Goal: Task Accomplishment & Management: Use online tool/utility

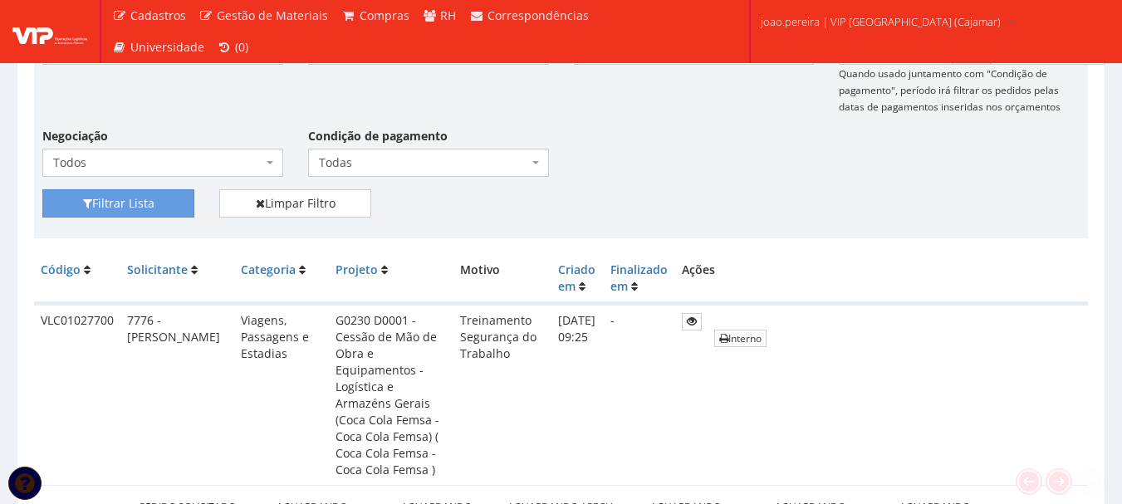
scroll to position [332, 0]
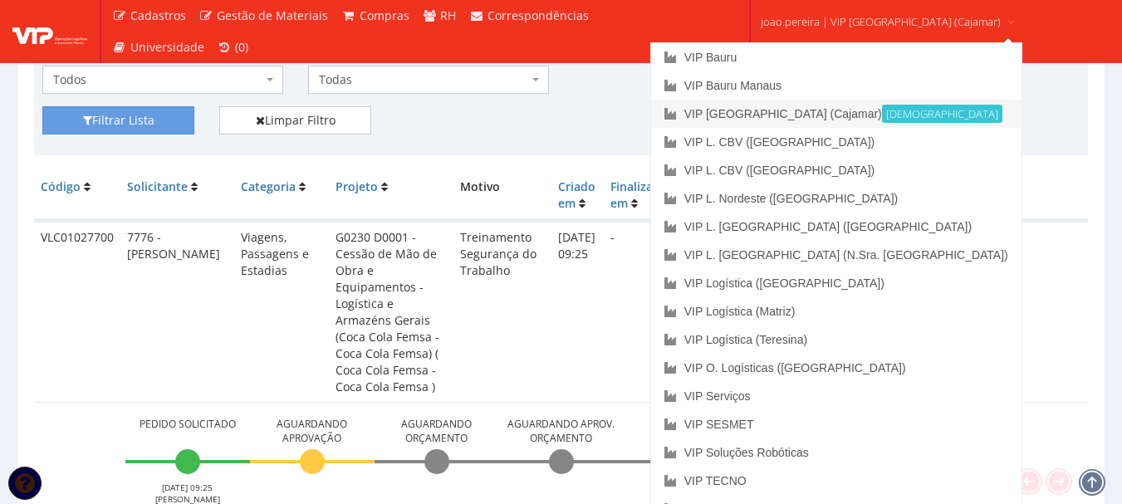
click at [828, 105] on link "VIP Brasil (Cajamar) Ativa" at bounding box center [836, 114] width 371 height 28
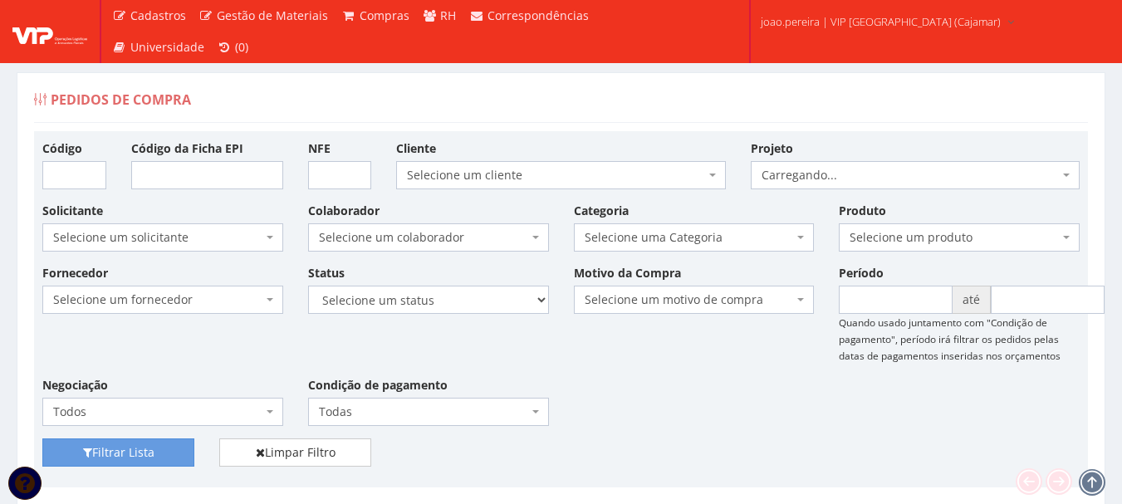
click at [735, 376] on div "Fornecedor Selecione um fornecedor ******** ******** 1000 MARCAS BRASIL 12.203.…" at bounding box center [561, 351] width 1063 height 174
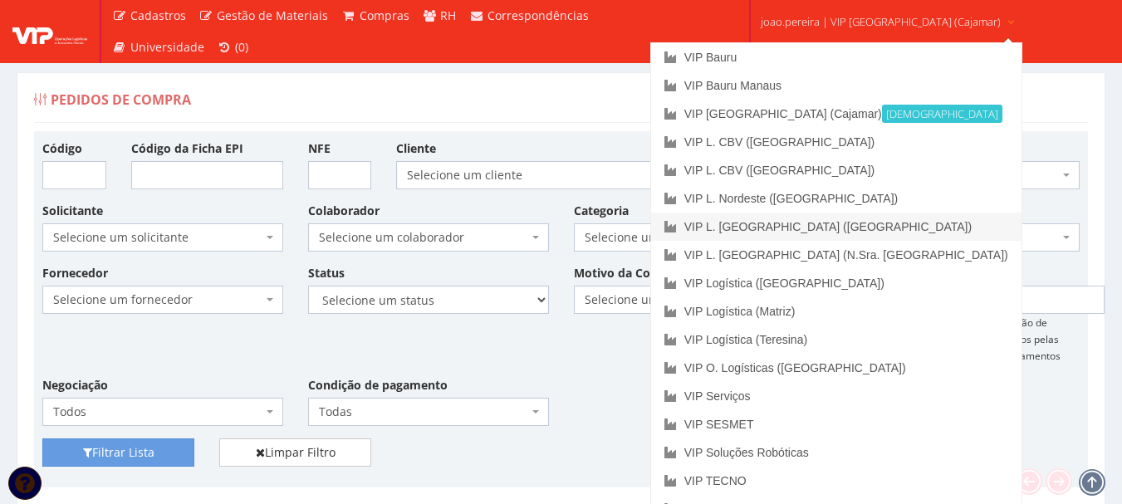
click at [866, 231] on link "VIP L. [GEOGRAPHIC_DATA] ([GEOGRAPHIC_DATA])" at bounding box center [836, 227] width 371 height 28
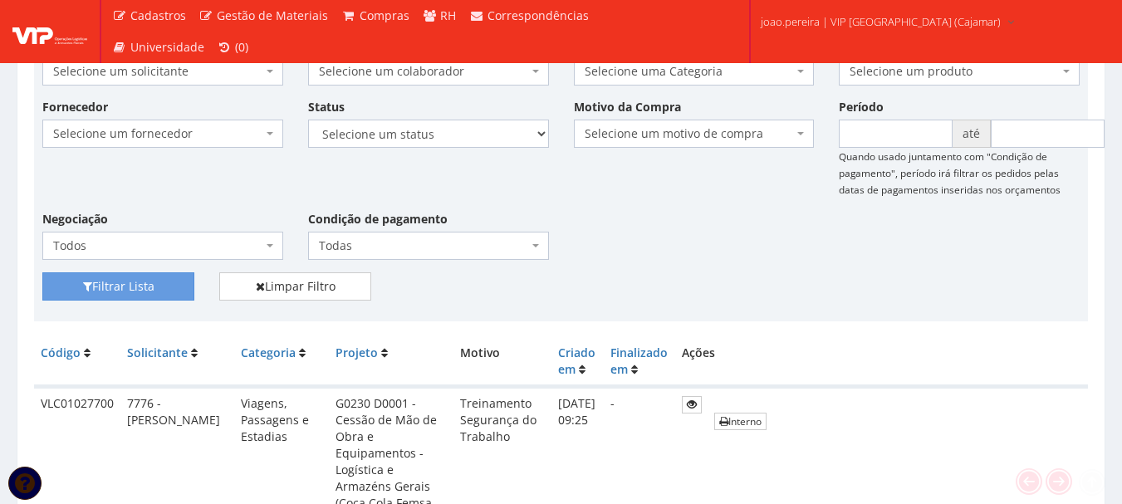
scroll to position [415, 0]
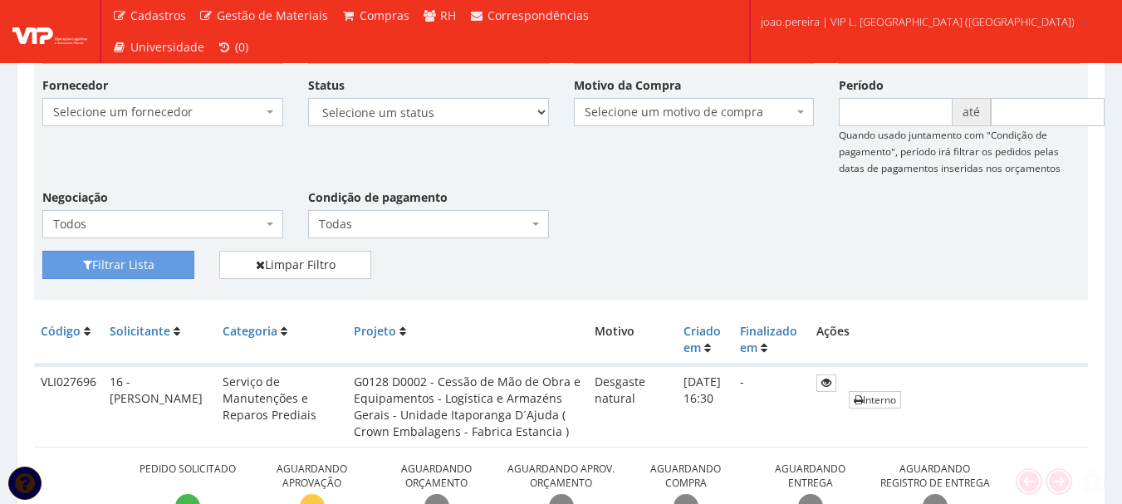
scroll to position [249, 0]
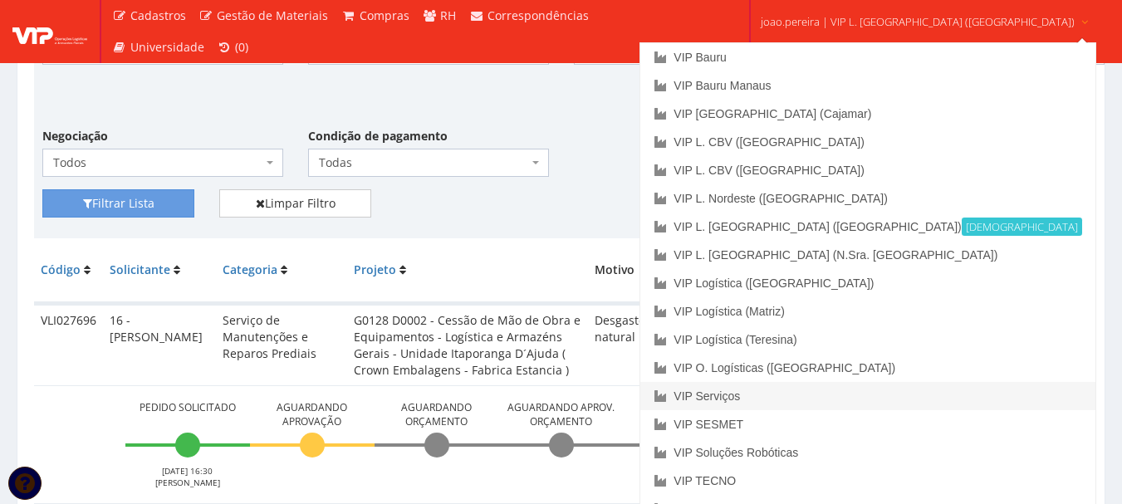
click at [830, 391] on link "VIP Serviços" at bounding box center [868, 396] width 454 height 28
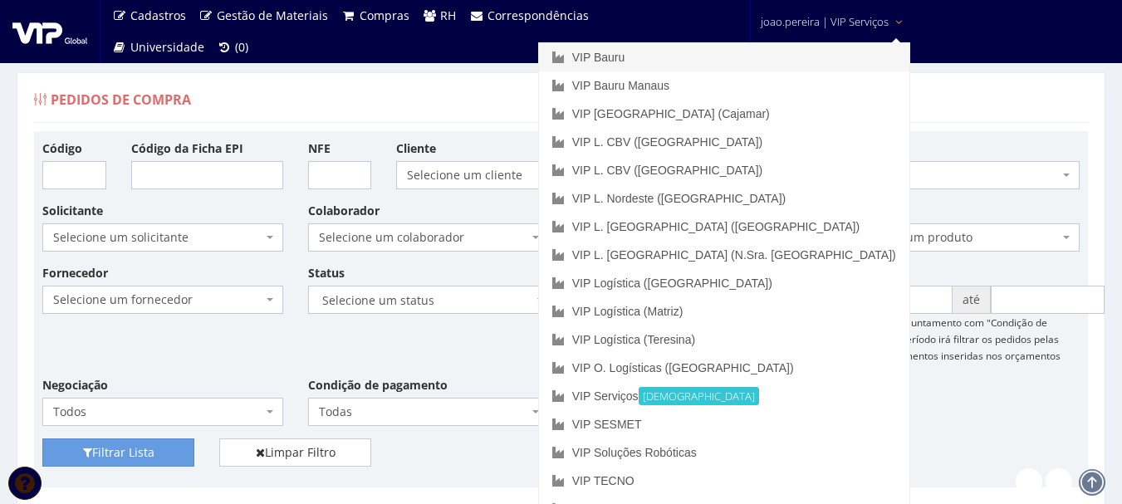
click at [777, 52] on link "VIP Bauru" at bounding box center [724, 57] width 371 height 28
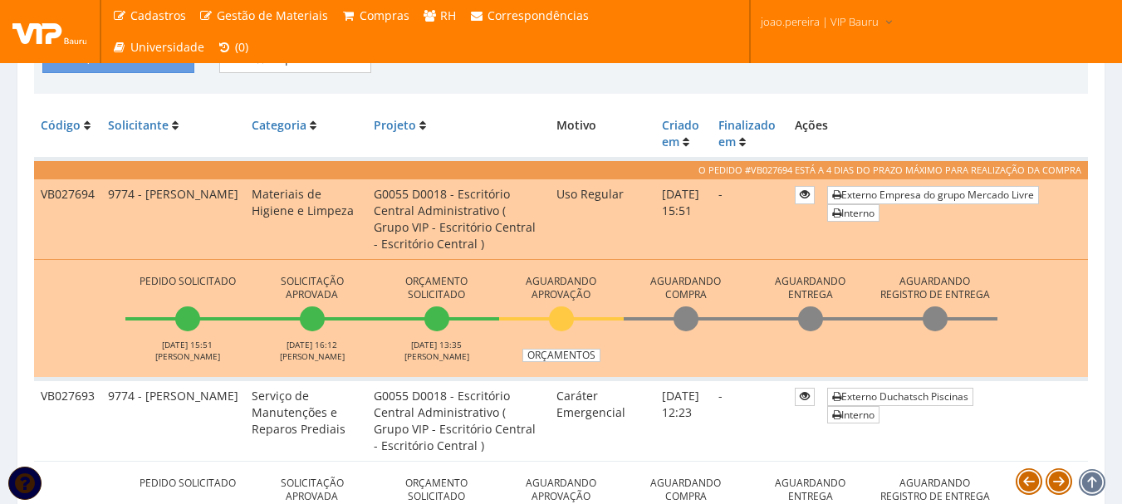
scroll to position [498, 0]
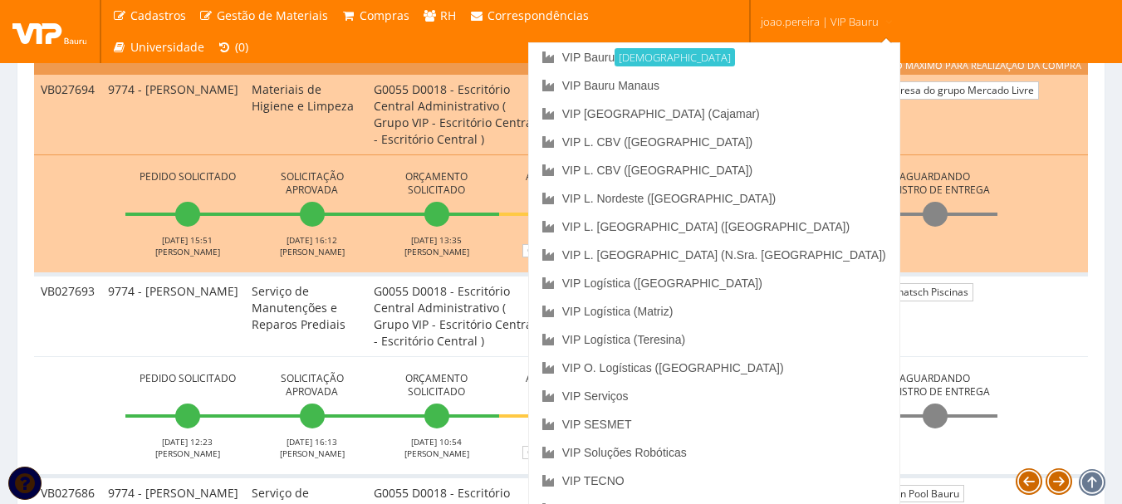
click at [823, 12] on link "joao.pereira | VIP Bauru" at bounding box center [827, 20] width 146 height 41
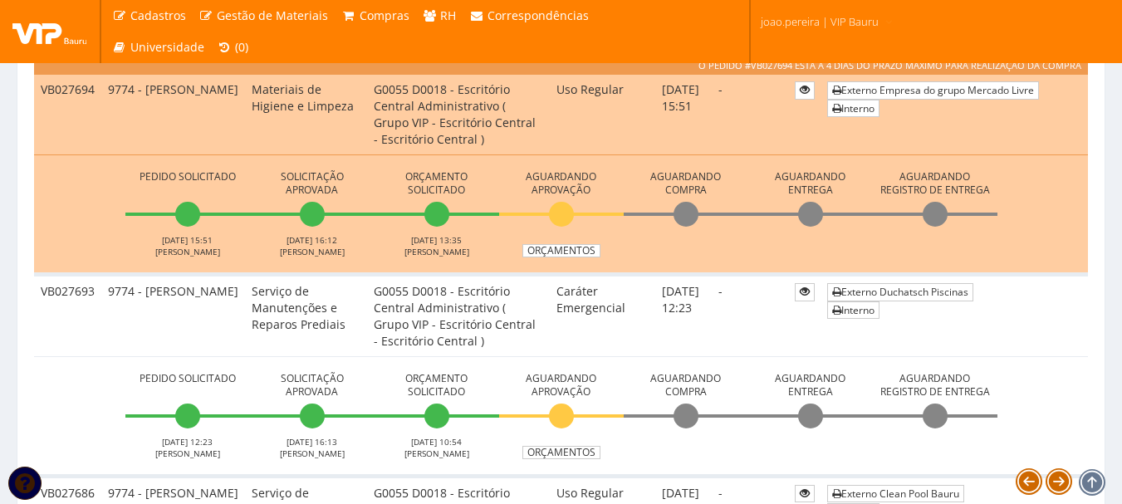
click at [819, 14] on span "joao.pereira | VIP Bauru" at bounding box center [820, 21] width 118 height 17
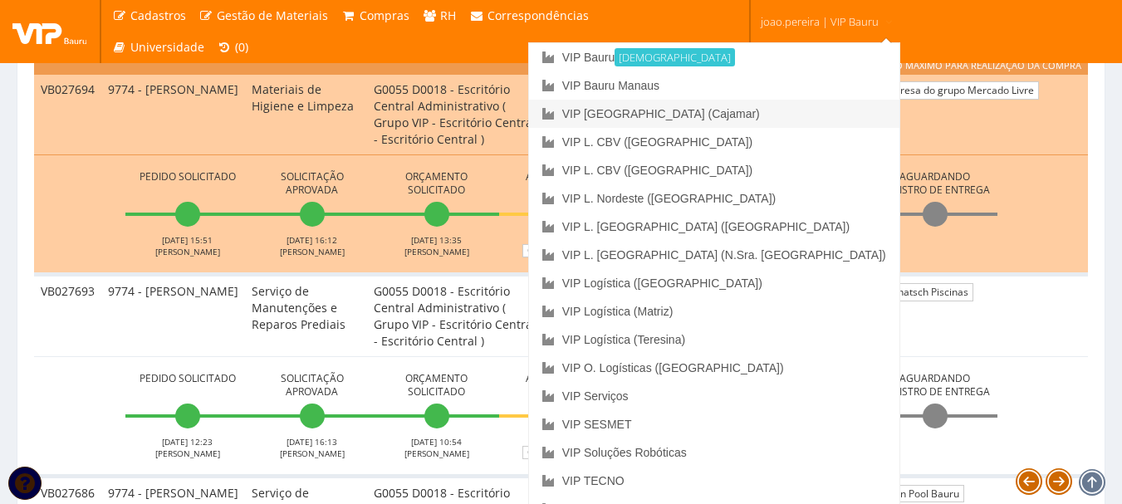
click at [782, 112] on link "VIP [GEOGRAPHIC_DATA] (Cajamar)" at bounding box center [714, 114] width 371 height 28
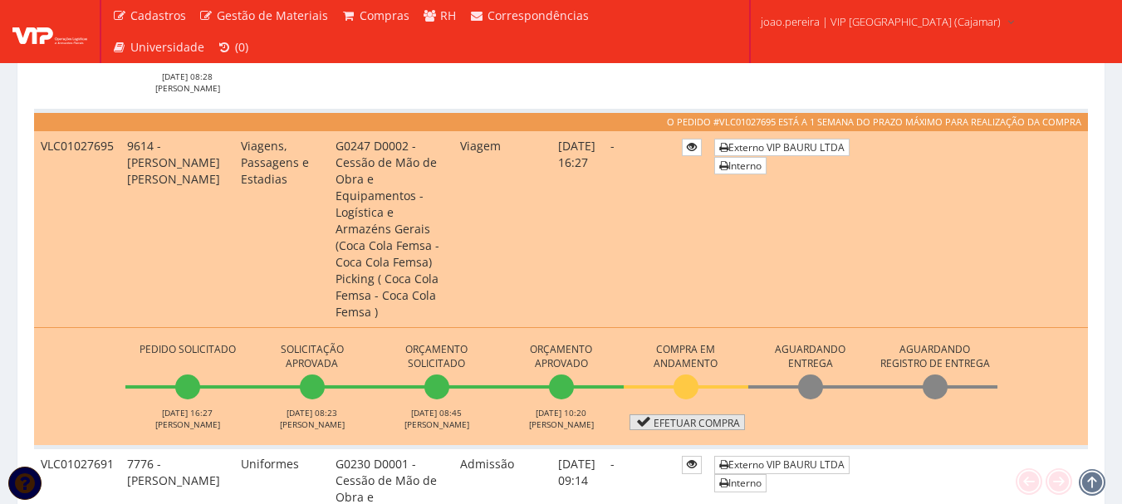
scroll to position [1578, 0]
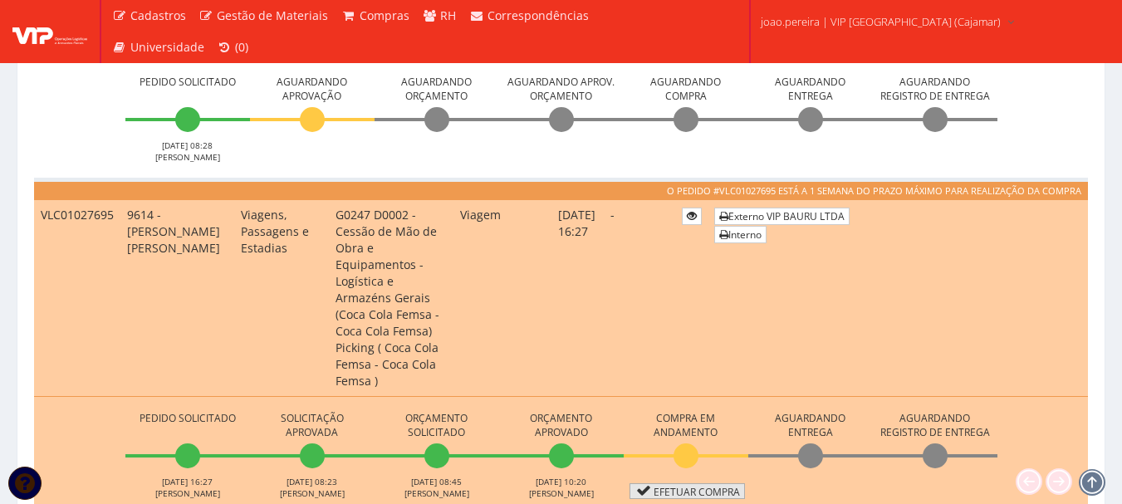
click at [696, 483] on link "Efetuar Compra" at bounding box center [687, 491] width 115 height 16
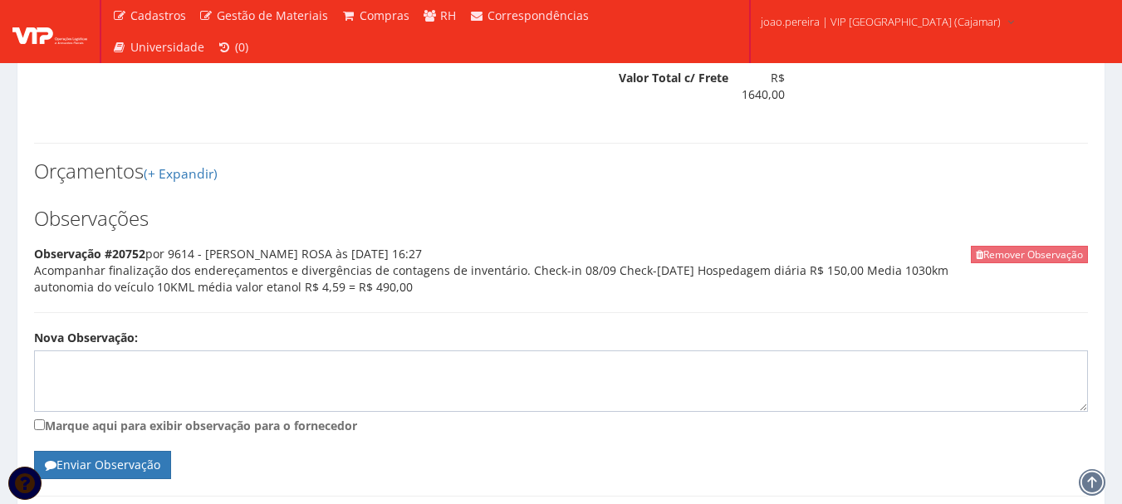
scroll to position [1109, 0]
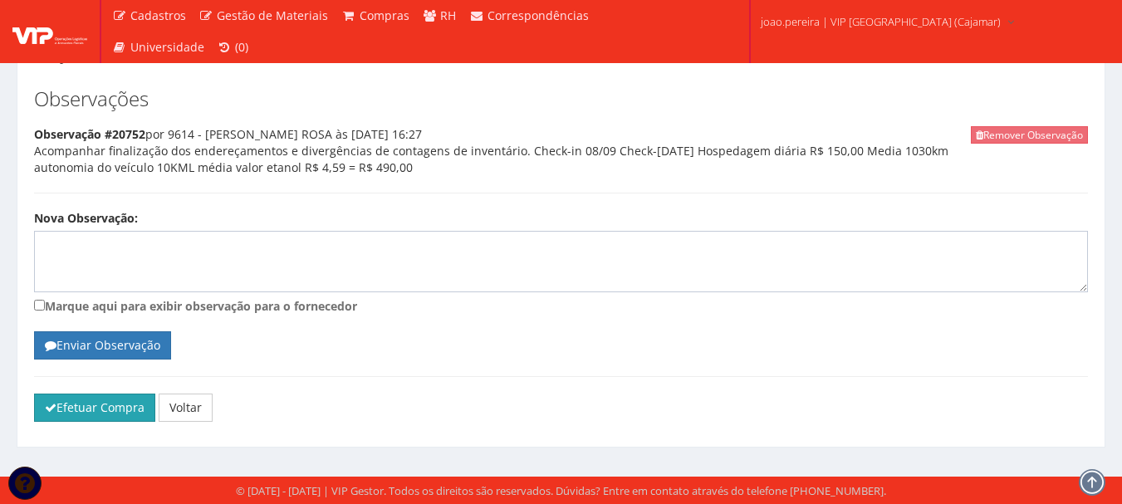
click at [103, 411] on button "Efetuar Compra" at bounding box center [94, 408] width 121 height 28
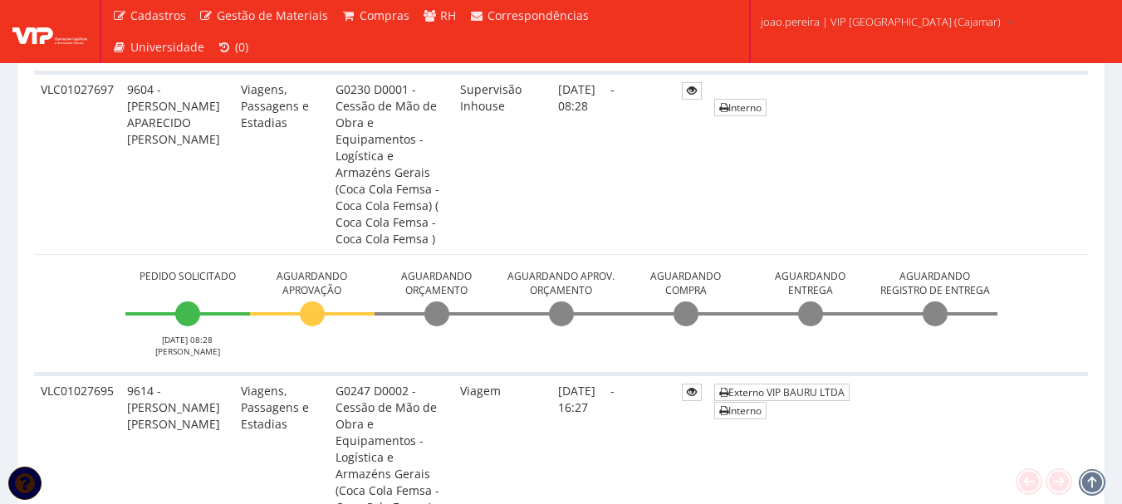
scroll to position [1412, 0]
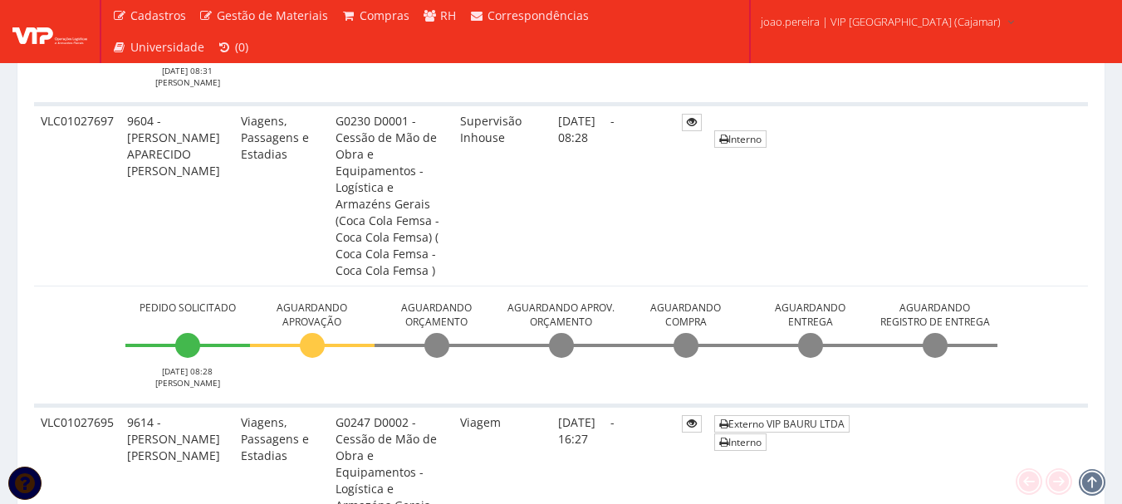
click at [651, 406] on td "-" at bounding box center [639, 505] width 71 height 199
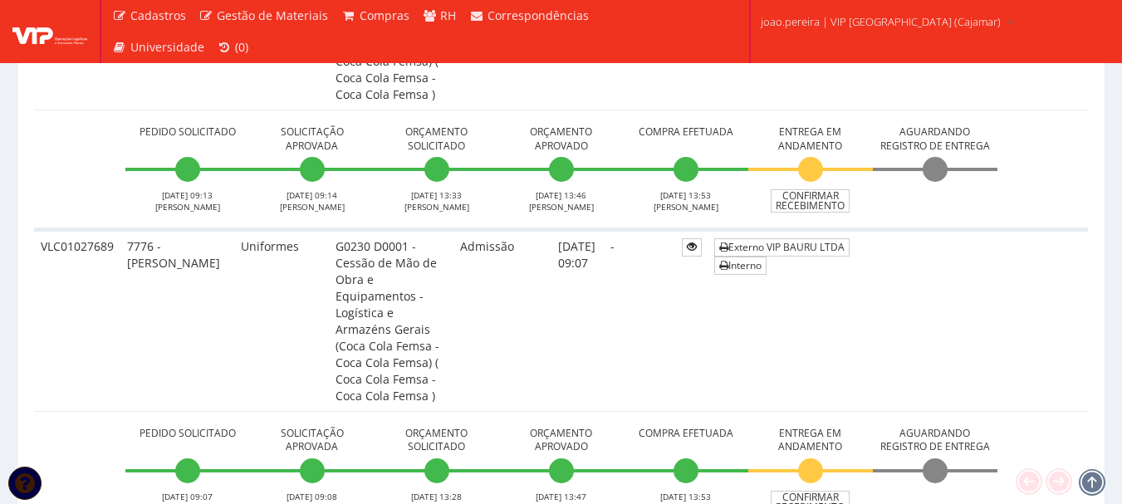
scroll to position [2466, 0]
